Goal: Check status: Check status

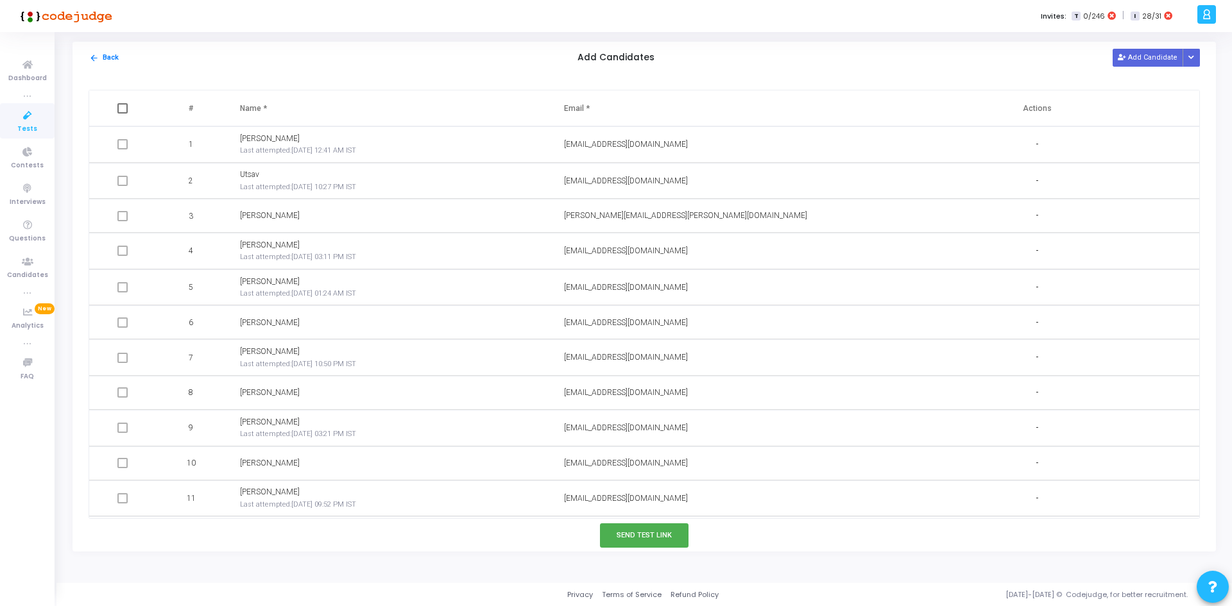
click at [14, 114] on icon at bounding box center [27, 116] width 27 height 16
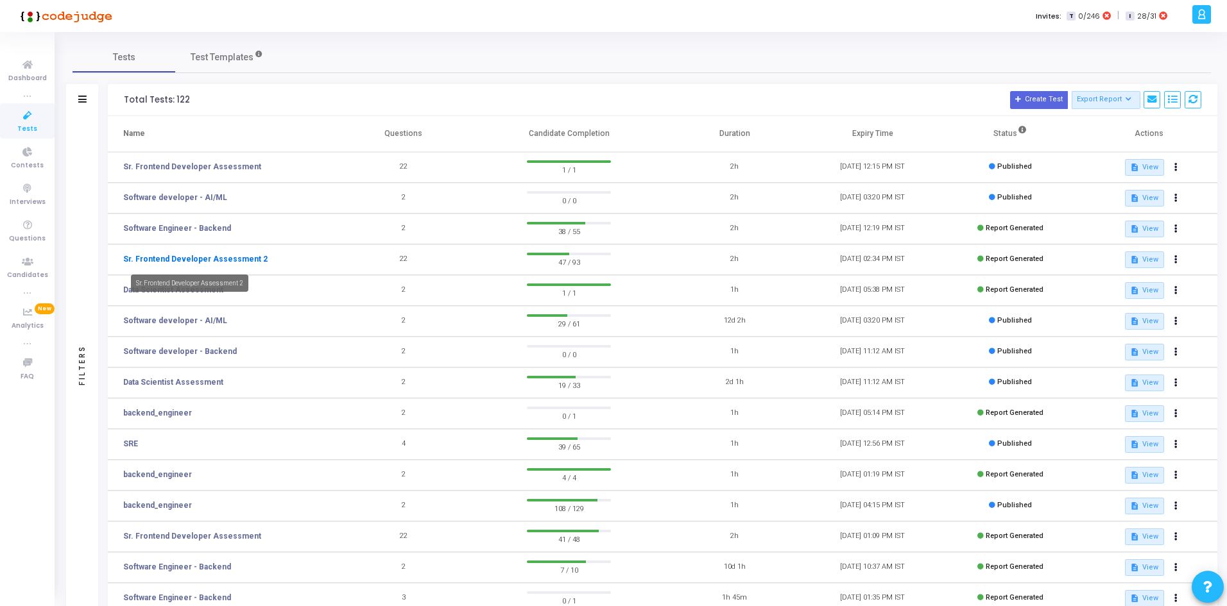
click at [162, 259] on link "Sr. Frontend Developer Assessment 2" at bounding box center [195, 259] width 144 height 12
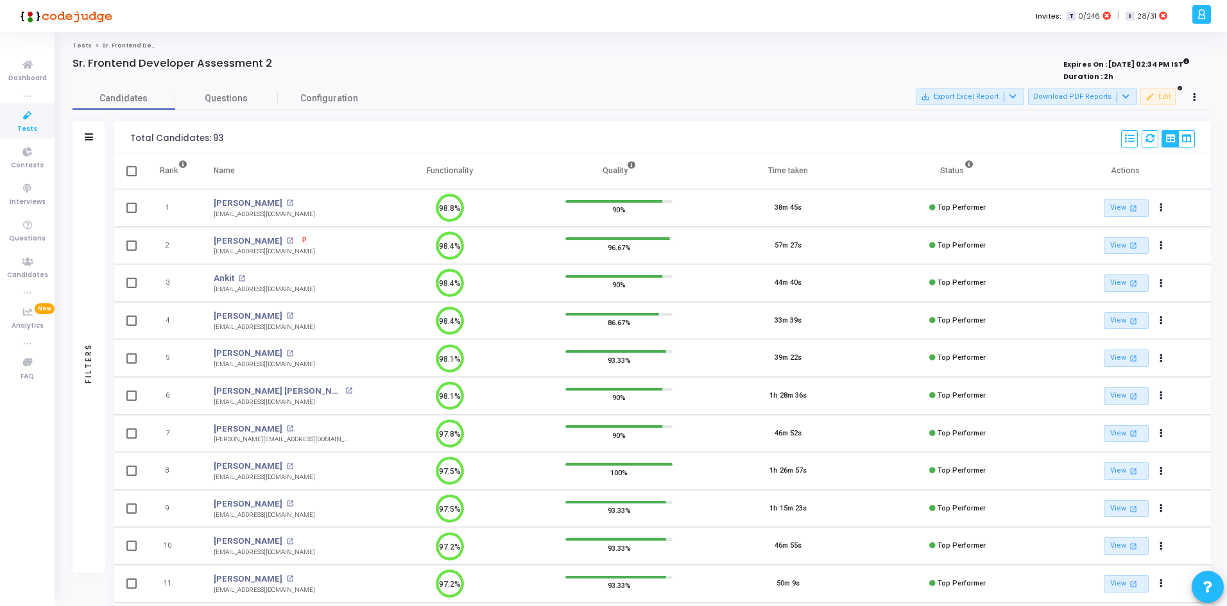
click at [164, 256] on td "2" at bounding box center [173, 246] width 55 height 38
click at [88, 131] on div "Filters" at bounding box center [88, 137] width 32 height 32
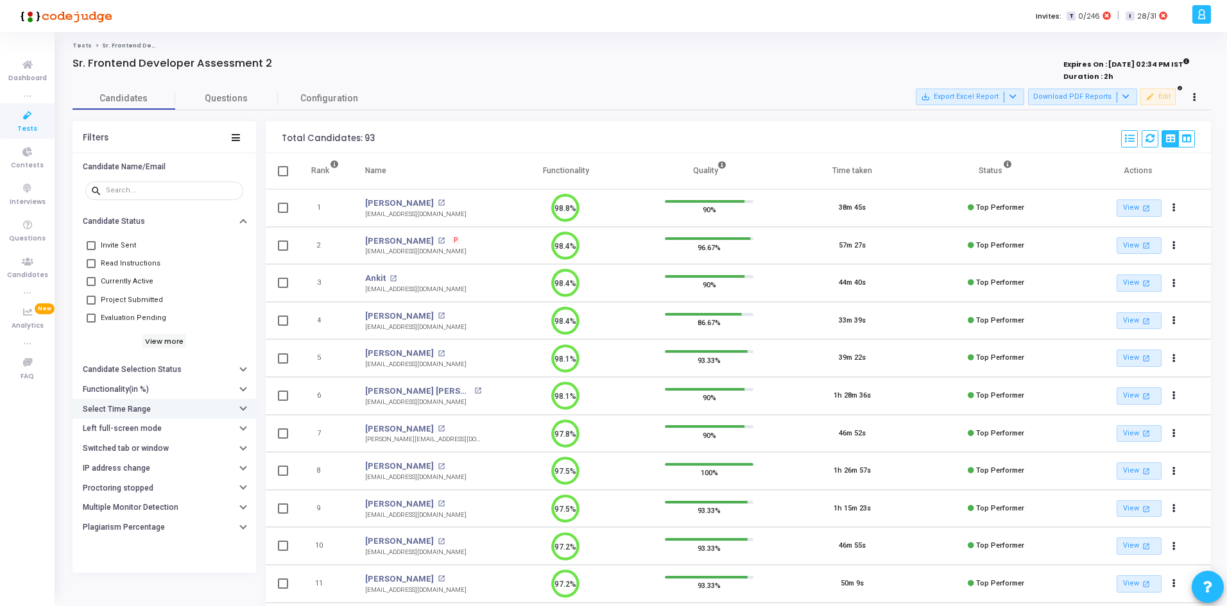
click at [118, 409] on h6 "Select Time Range" at bounding box center [117, 410] width 68 height 10
click at [170, 436] on input "text" at bounding box center [190, 435] width 95 height 8
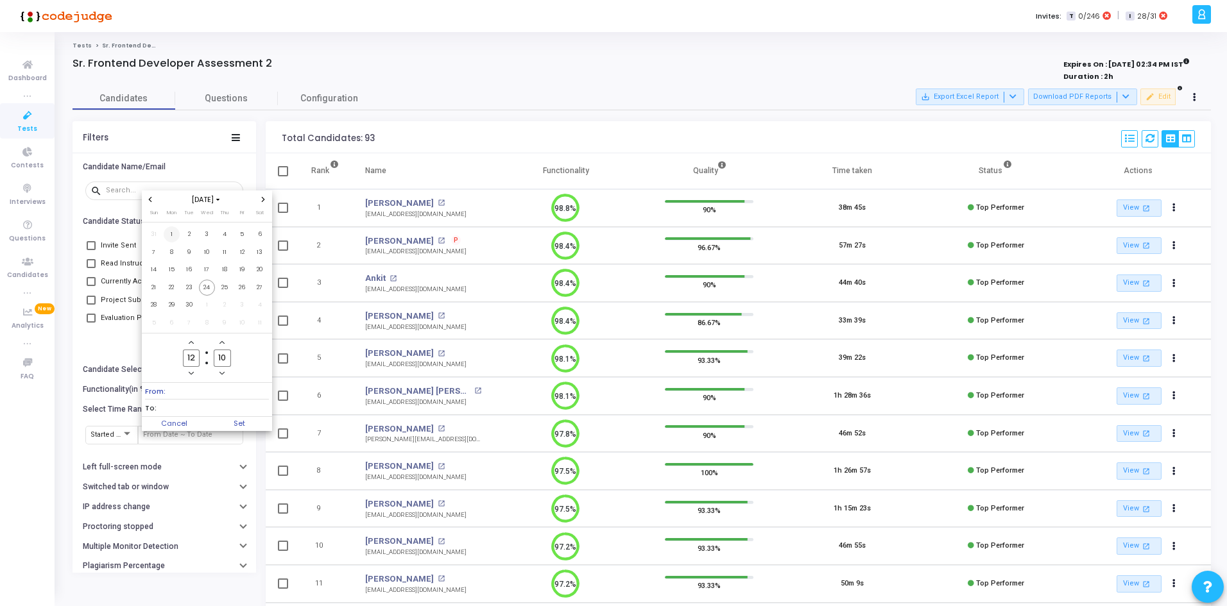
click at [174, 240] on span "1" at bounding box center [172, 234] width 16 height 16
click at [214, 290] on span "24" at bounding box center [207, 288] width 16 height 16
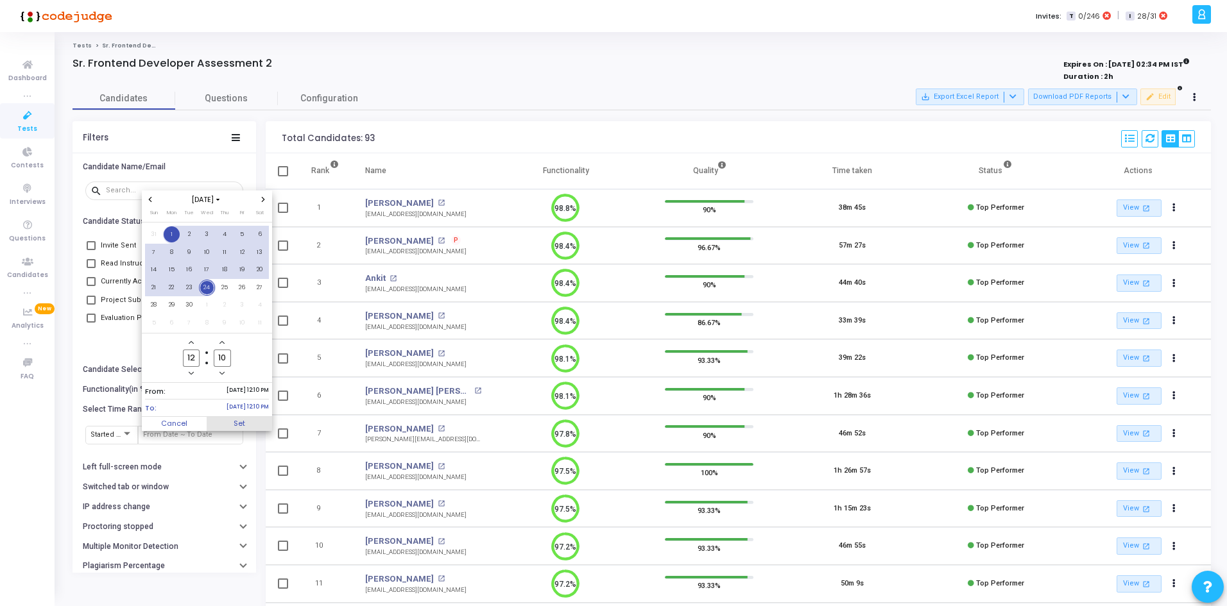
click at [250, 422] on span "Set" at bounding box center [239, 424] width 65 height 14
type input "[DATE] 12:10 PM - [DATE] 12:10 PM"
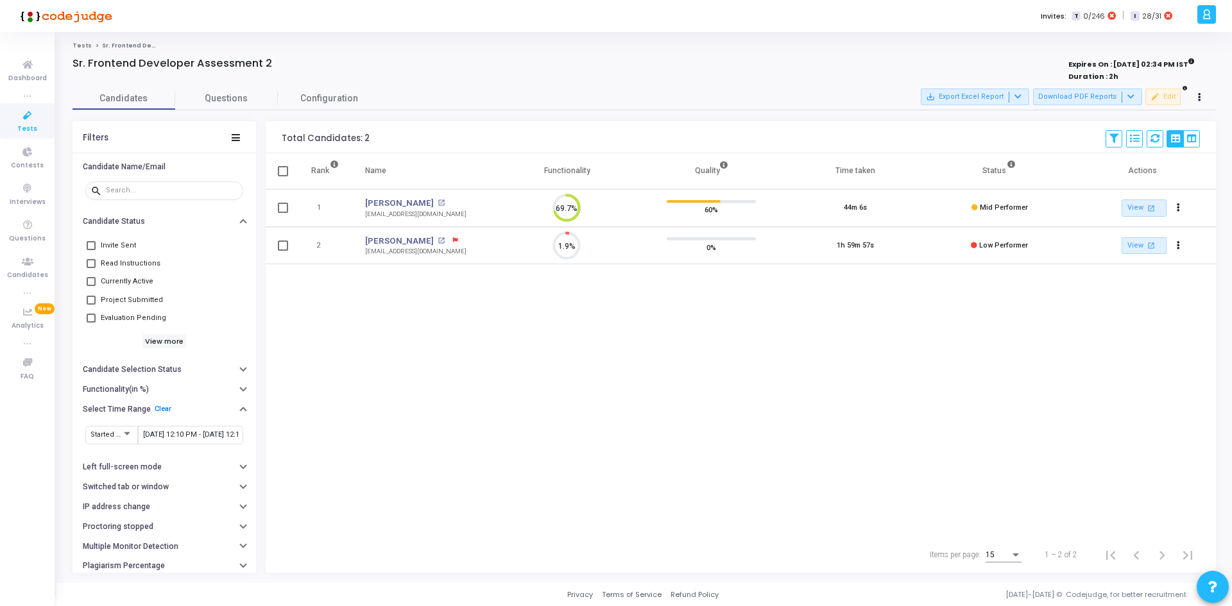
click at [33, 120] on icon at bounding box center [27, 116] width 27 height 16
